Goal: Information Seeking & Learning: Find specific page/section

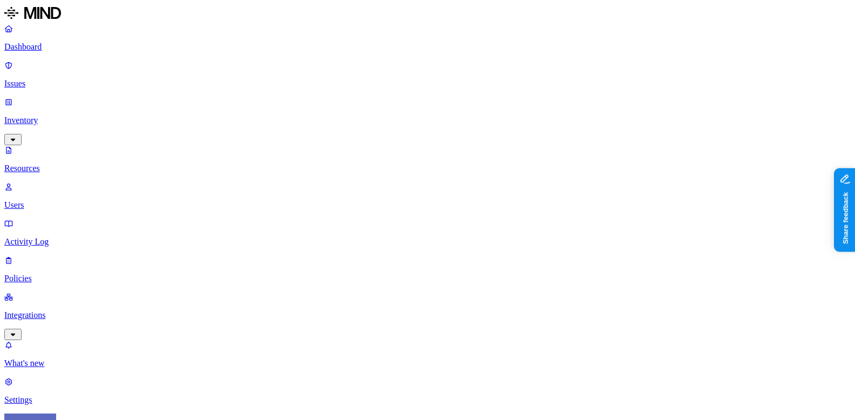
click at [70, 274] on p "Policies" at bounding box center [427, 279] width 846 height 10
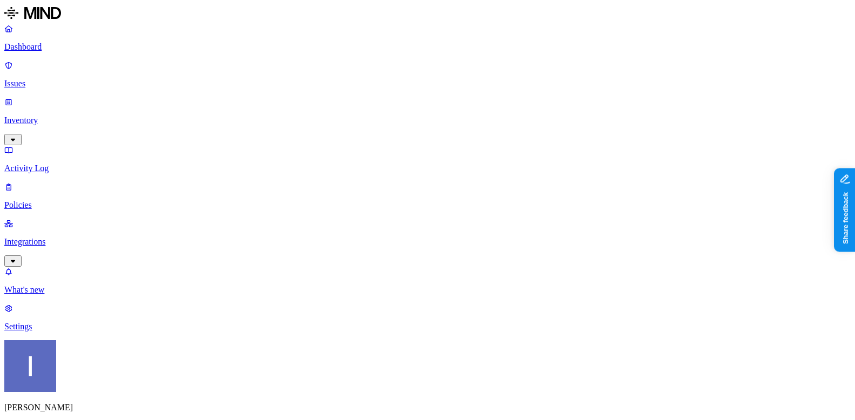
click at [88, 237] on p "Integrations" at bounding box center [427, 242] width 846 height 10
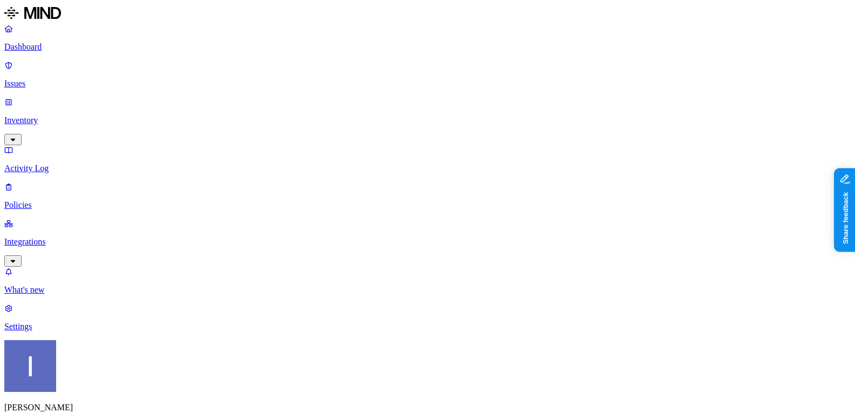
click at [54, 163] on p "Activity Log" at bounding box center [427, 168] width 846 height 10
paste input "nicholas.mcbride@aptim.com"
type input "nicholas.mcbride@aptim.com"
click at [13, 99] on icon at bounding box center [8, 102] width 9 height 7
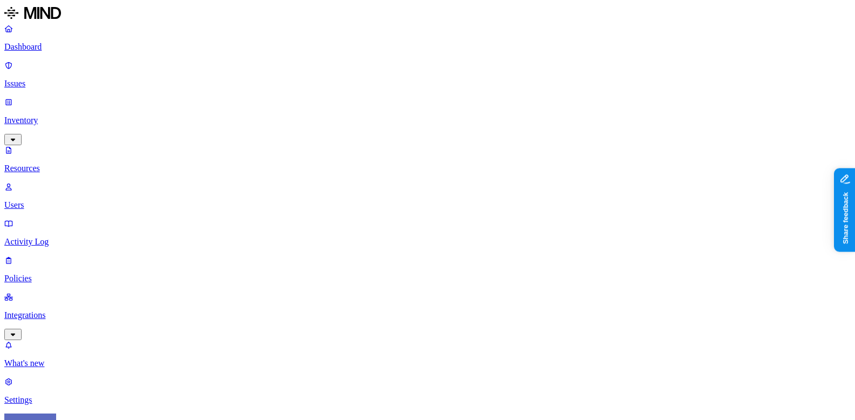
click at [60, 200] on p "Users" at bounding box center [427, 205] width 846 height 10
paste input "nicholas.mcbride@aptim.com"
type input "nicholas.mcbride@aptim.com"
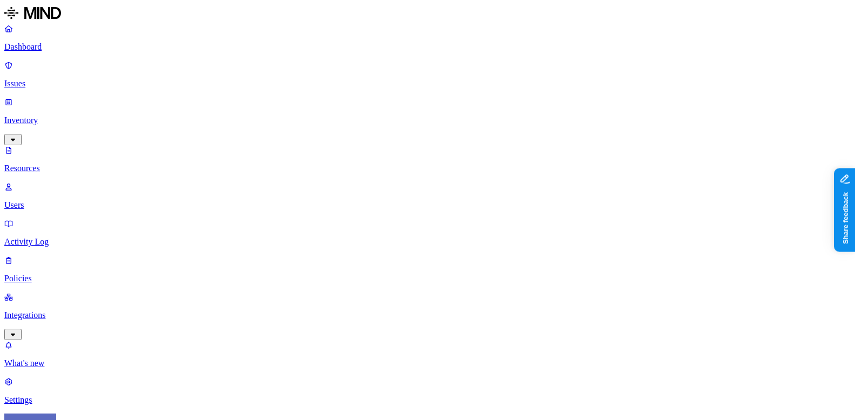
drag, startPoint x: 674, startPoint y: 111, endPoint x: 778, endPoint y: 111, distance: 104.1
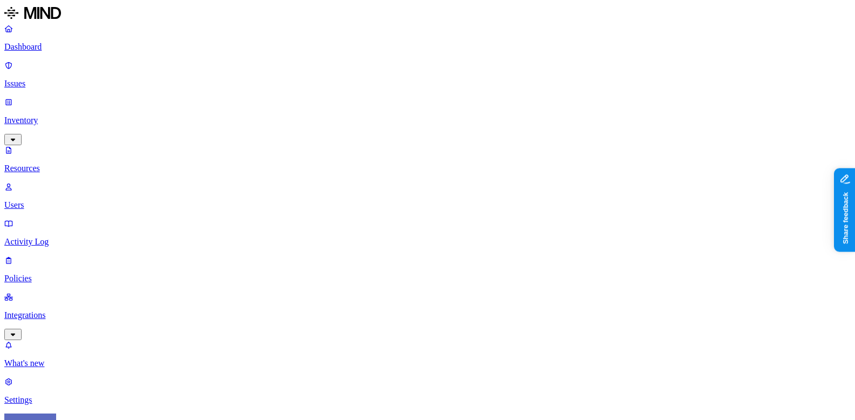
click at [54, 145] on link "Resources" at bounding box center [427, 159] width 846 height 28
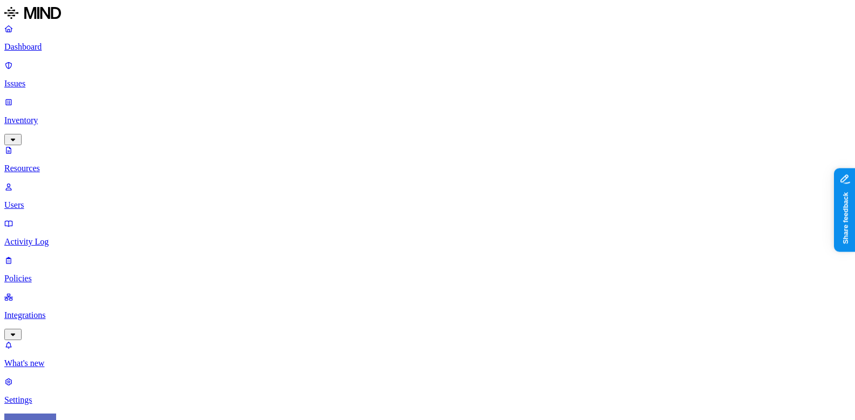
click at [360, 154] on span "Secrets" at bounding box center [348, 158] width 25 height 9
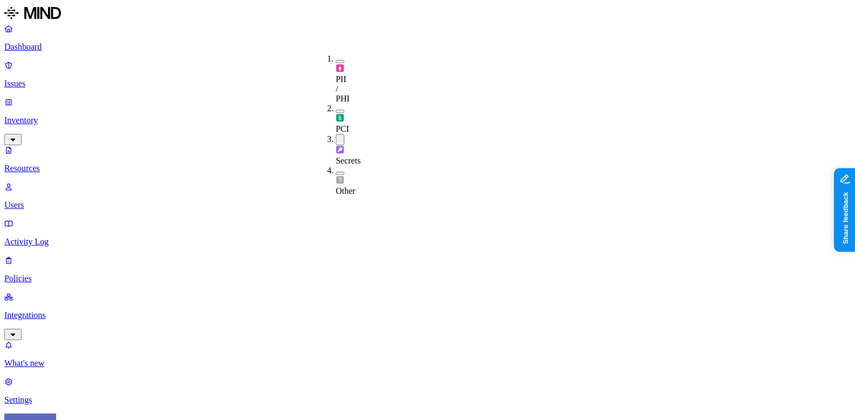
type input "pas"
click at [495, 76] on span "Password" at bounding box center [487, 80] width 33 height 9
